Goal: Consume media (video, audio): Consume media (video, audio)

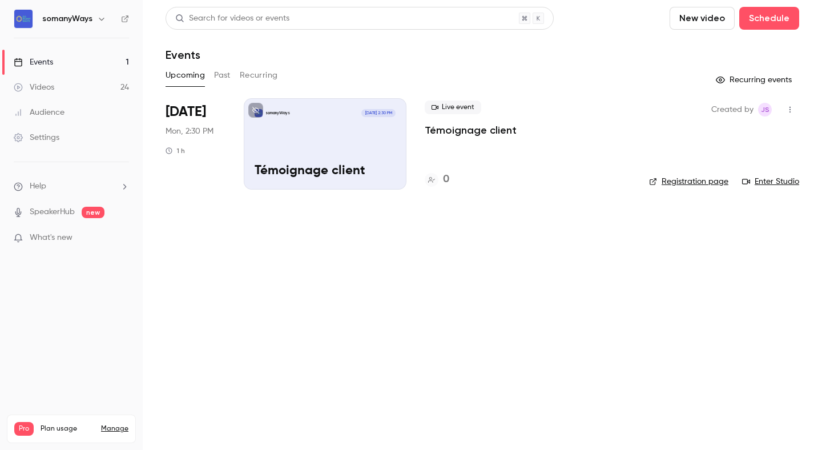
click at [90, 86] on link "Videos 24" at bounding box center [71, 87] width 143 height 25
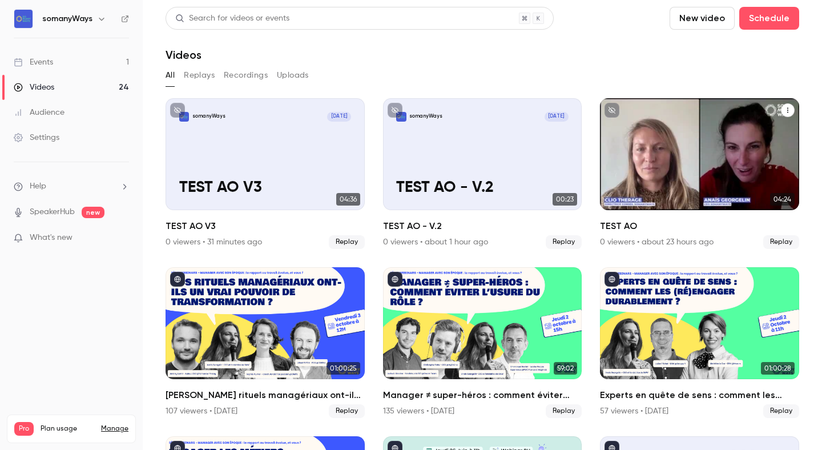
click at [658, 192] on p "TEST AO" at bounding box center [700, 188] width 172 height 18
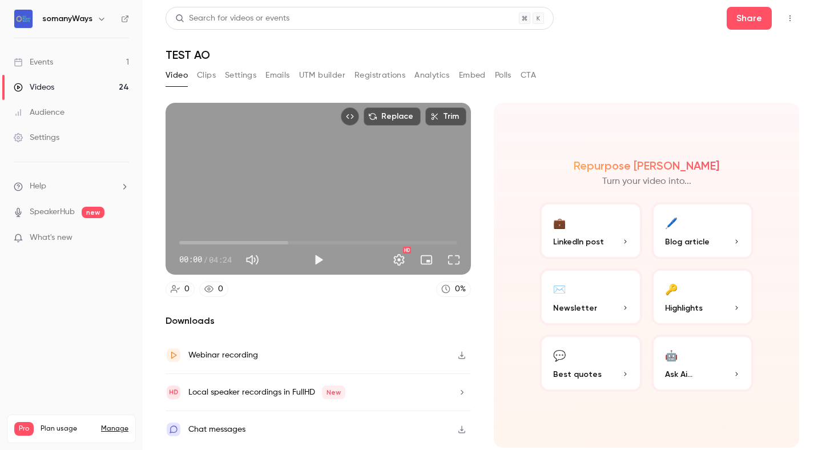
click at [273, 239] on span "00:00" at bounding box center [318, 243] width 278 height 18
click at [290, 239] on span "01:28" at bounding box center [318, 243] width 278 height 18
click at [318, 258] on button "Play" at bounding box center [318, 259] width 23 height 23
click at [319, 260] on button "Pause" at bounding box center [318, 259] width 23 height 23
type input "*****"
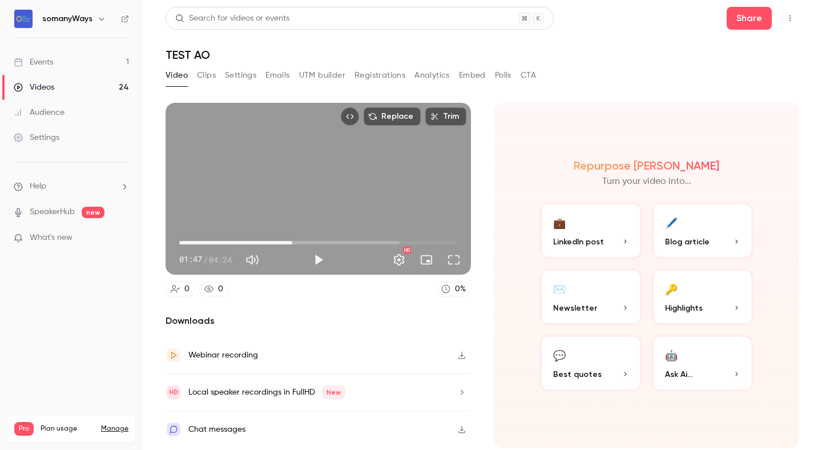
click at [385, 111] on button "Replace" at bounding box center [392, 116] width 57 height 18
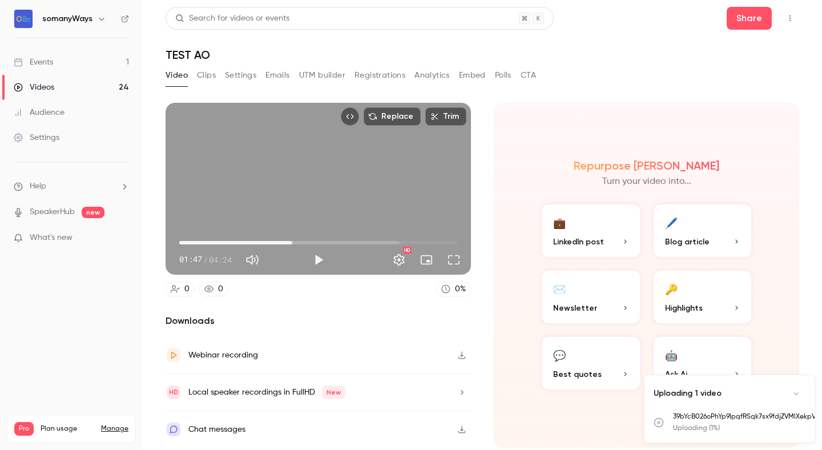
click at [188, 58] on h1 "TEST AO" at bounding box center [483, 55] width 634 height 14
copy div "TEST AO Video Clips Settings Emails UTM builder Registrations Analytics Embed P…"
type input "*"
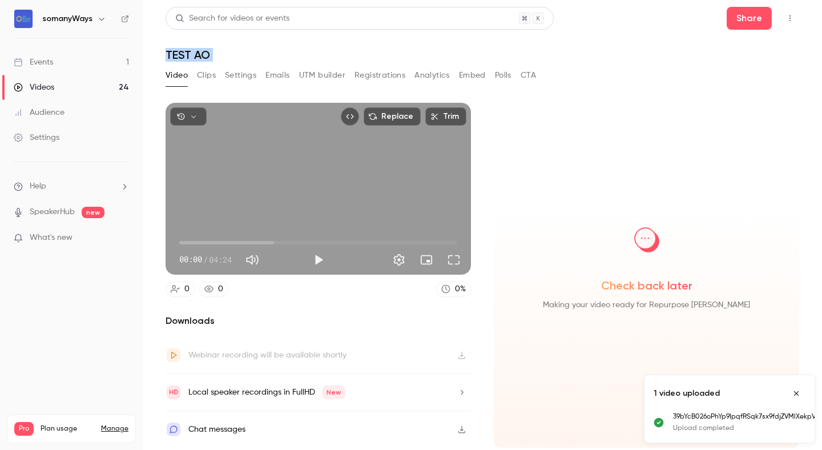
click at [198, 118] on button "button" at bounding box center [188, 116] width 37 height 18
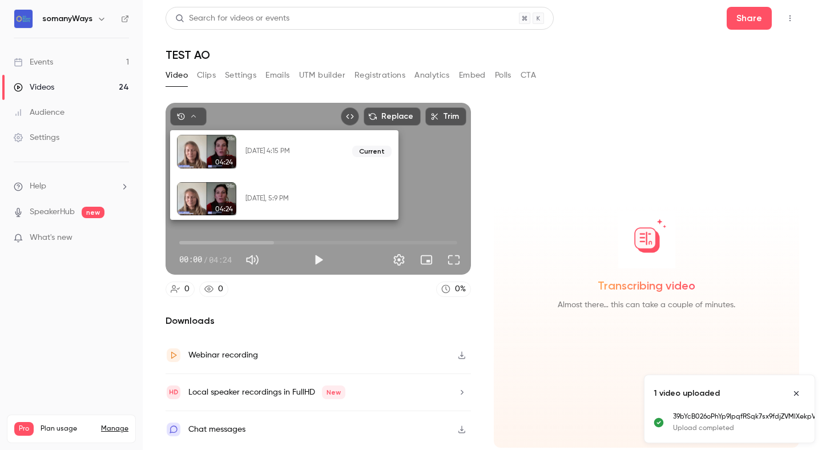
click at [303, 331] on div at bounding box center [411, 225] width 822 height 450
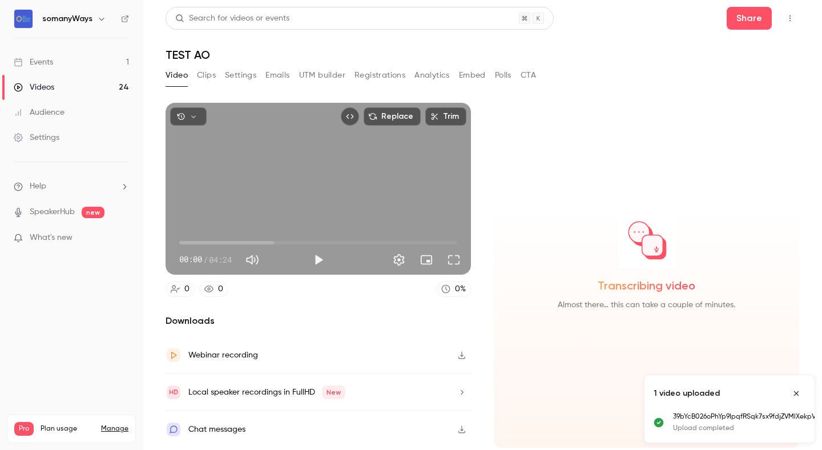
click at [462, 360] on button "button" at bounding box center [462, 355] width 18 height 18
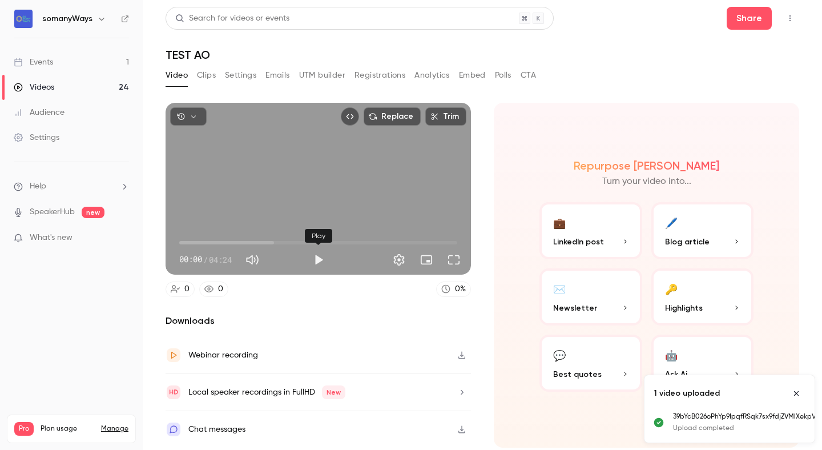
click at [321, 259] on button "Play" at bounding box center [318, 259] width 23 height 23
click at [332, 241] on body "somanyWays Events 1 Videos 24 Audience Settings Help SpeakerHub new What's new …" at bounding box center [411, 225] width 822 height 450
click at [331, 239] on span "00:02" at bounding box center [318, 243] width 278 height 18
click at [300, 186] on div "Replace Trim 02:31 02:31 / 04:24 HD" at bounding box center [319, 189] width 306 height 172
type input "*****"
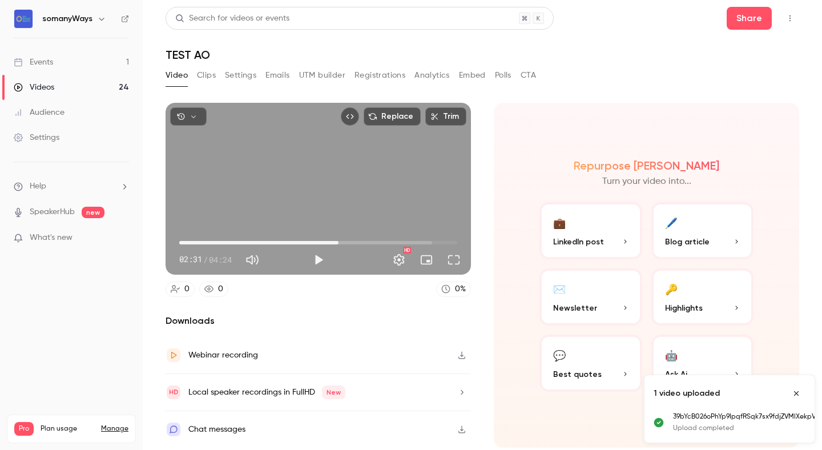
click at [114, 91] on link "Videos 24" at bounding box center [71, 87] width 143 height 25
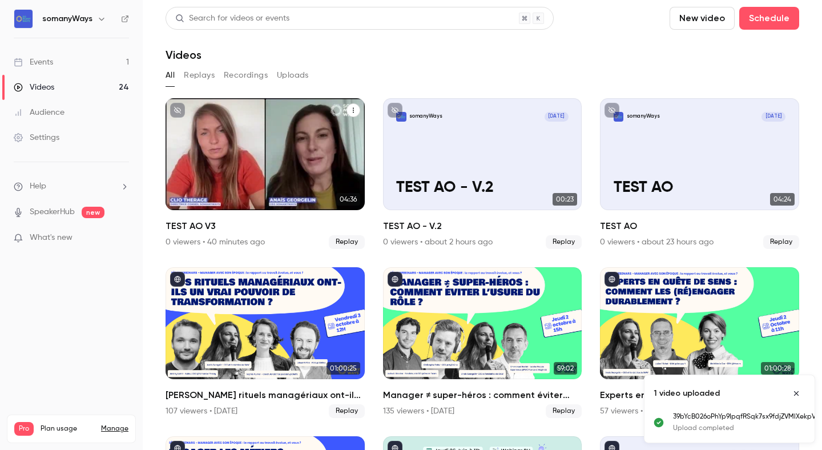
click at [207, 159] on div "somanyWays [DATE] TEST AO V3" at bounding box center [265, 154] width 199 height 112
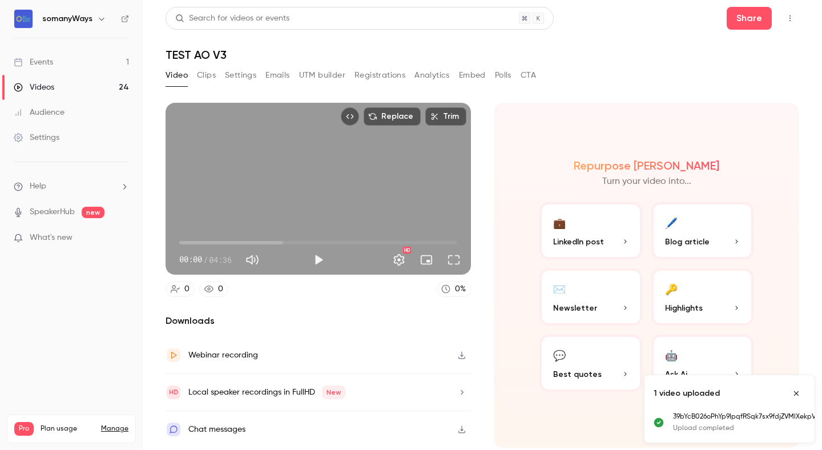
click at [381, 115] on button "Replace" at bounding box center [392, 116] width 57 height 18
click at [320, 192] on div "Replace Trim 00:00 00:00 / 04:36 HD" at bounding box center [319, 189] width 306 height 172
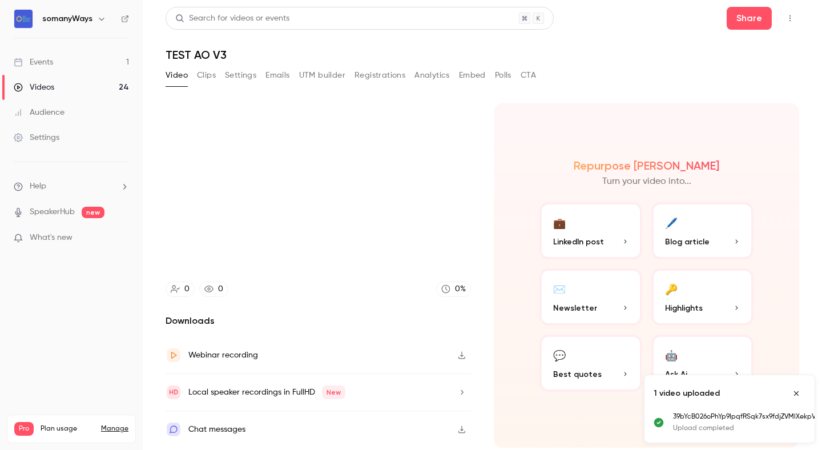
click at [320, 192] on video at bounding box center [319, 189] width 306 height 172
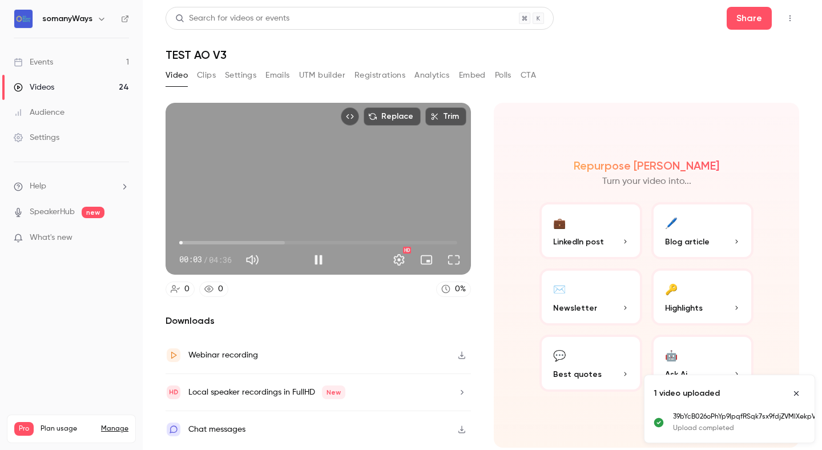
click at [320, 192] on div "Replace Trim 00:03 00:03 / 04:36 HD" at bounding box center [319, 189] width 306 height 172
click at [392, 109] on button "Replace" at bounding box center [392, 116] width 57 height 18
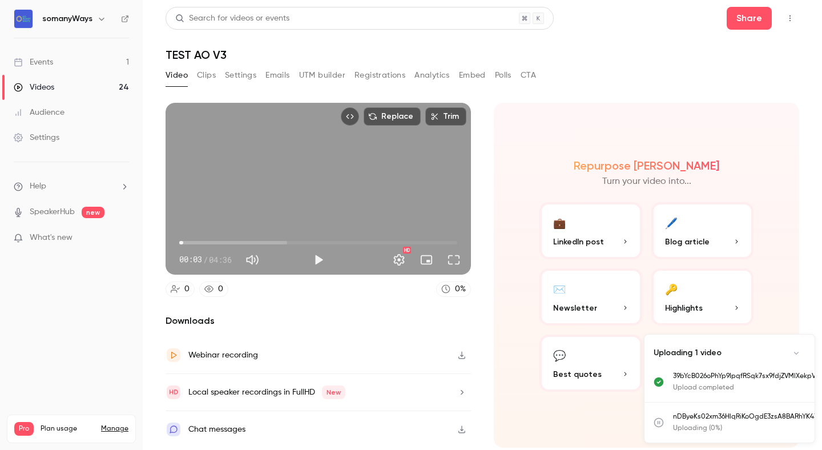
type input "***"
click at [320, 261] on button "Play" at bounding box center [318, 259] width 23 height 23
click at [252, 238] on span "00:00" at bounding box center [318, 243] width 278 height 18
click at [263, 195] on div "Replace Trim 01:18 01:18 / 04:36 HD" at bounding box center [319, 189] width 306 height 172
click at [318, 262] on button "Play" at bounding box center [318, 259] width 23 height 23
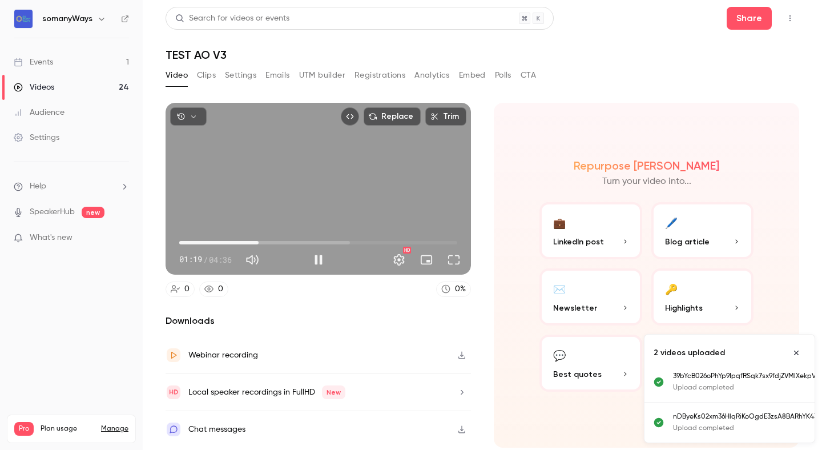
click at [314, 242] on span "01:19" at bounding box center [318, 243] width 278 height 18
click at [328, 259] on button "Pause" at bounding box center [318, 259] width 23 height 23
click at [408, 306] on div "Replace Trim 02:14 02:14 / 04:36 HD 0 0 0 % Downloads Webinar recording Local s…" at bounding box center [319, 275] width 306 height 345
type input "*****"
